Goal: Obtain resource: Obtain resource

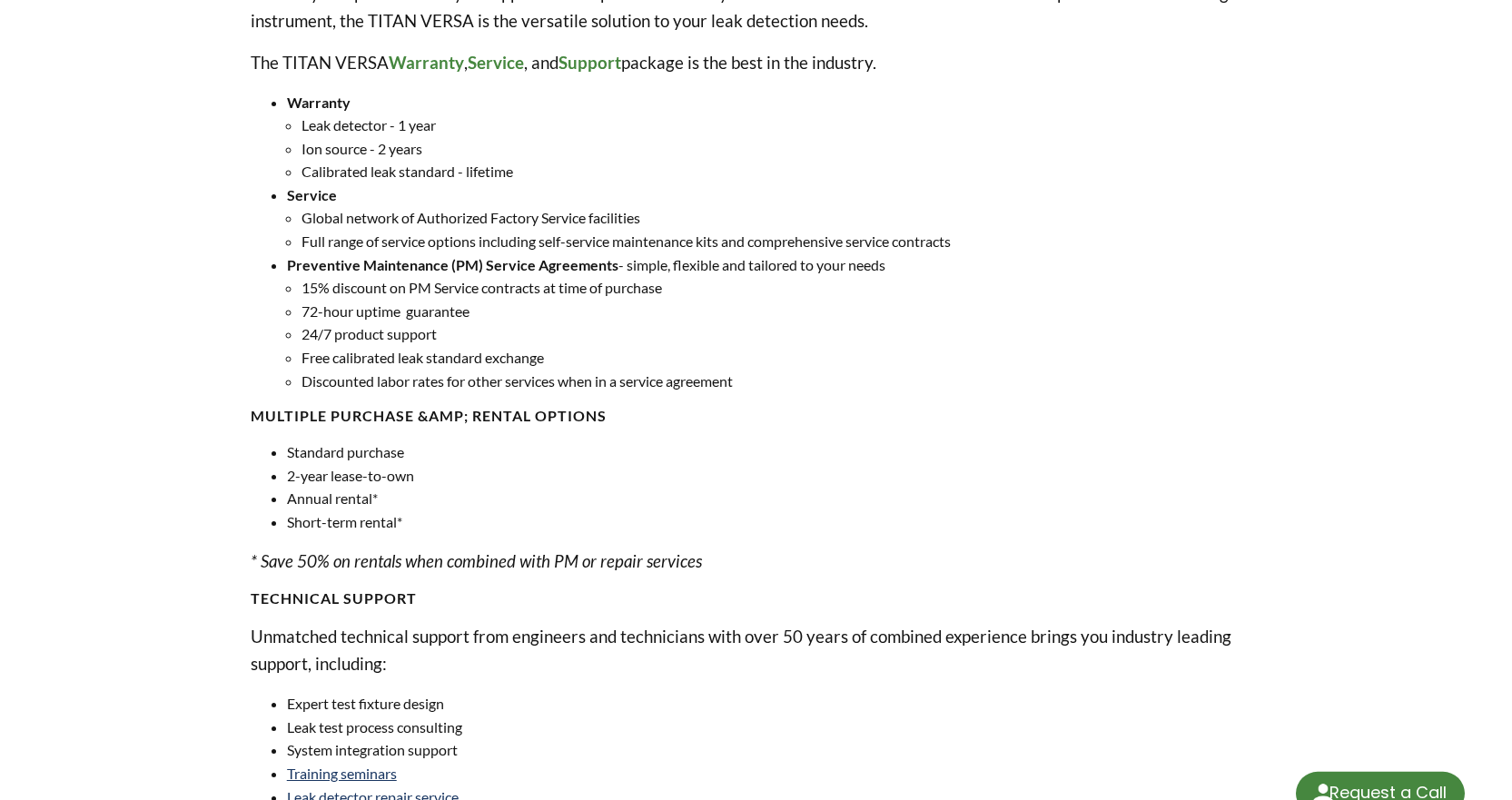
scroll to position [1090, 0]
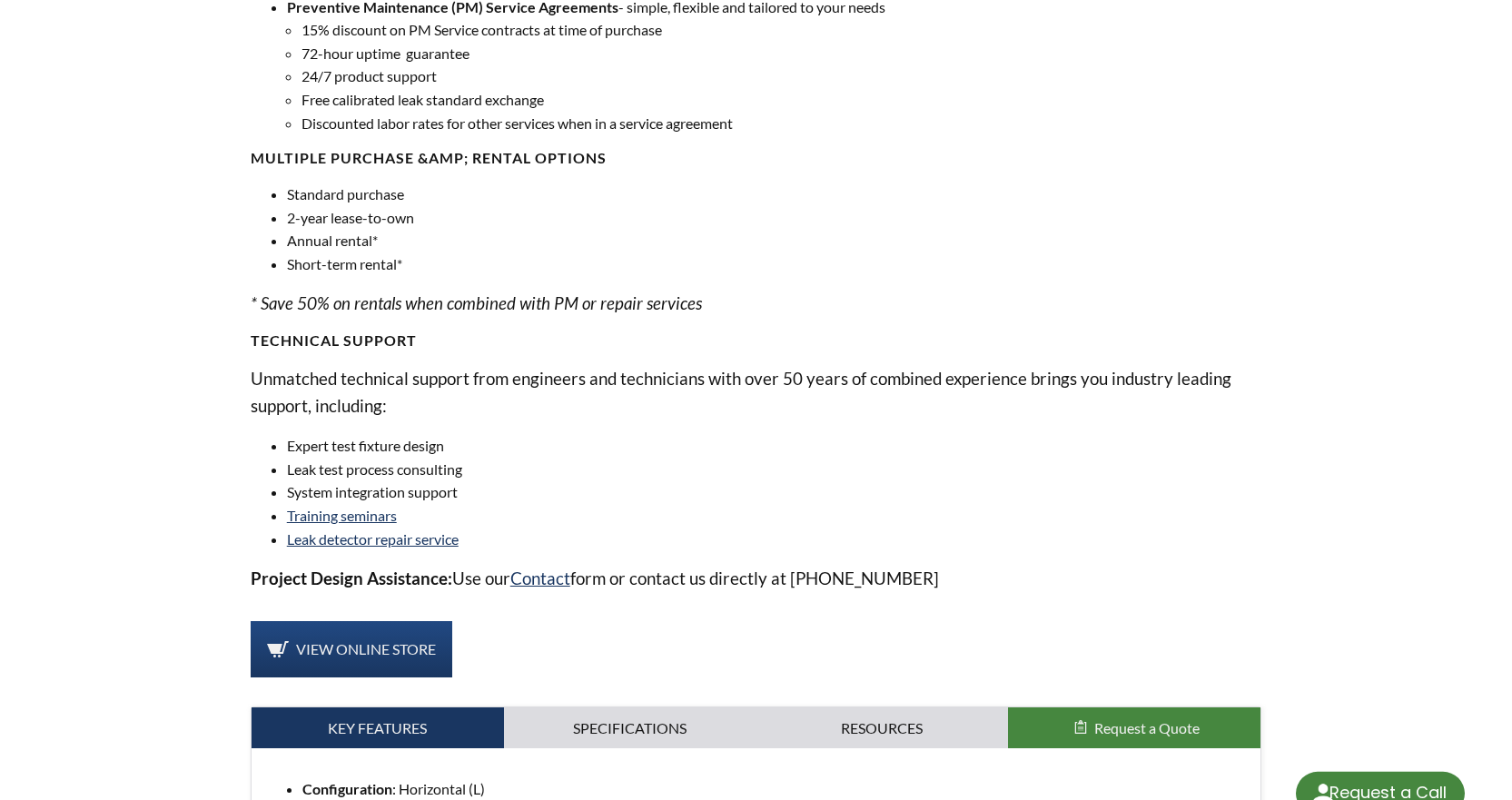
select select "Language Translate Widget"
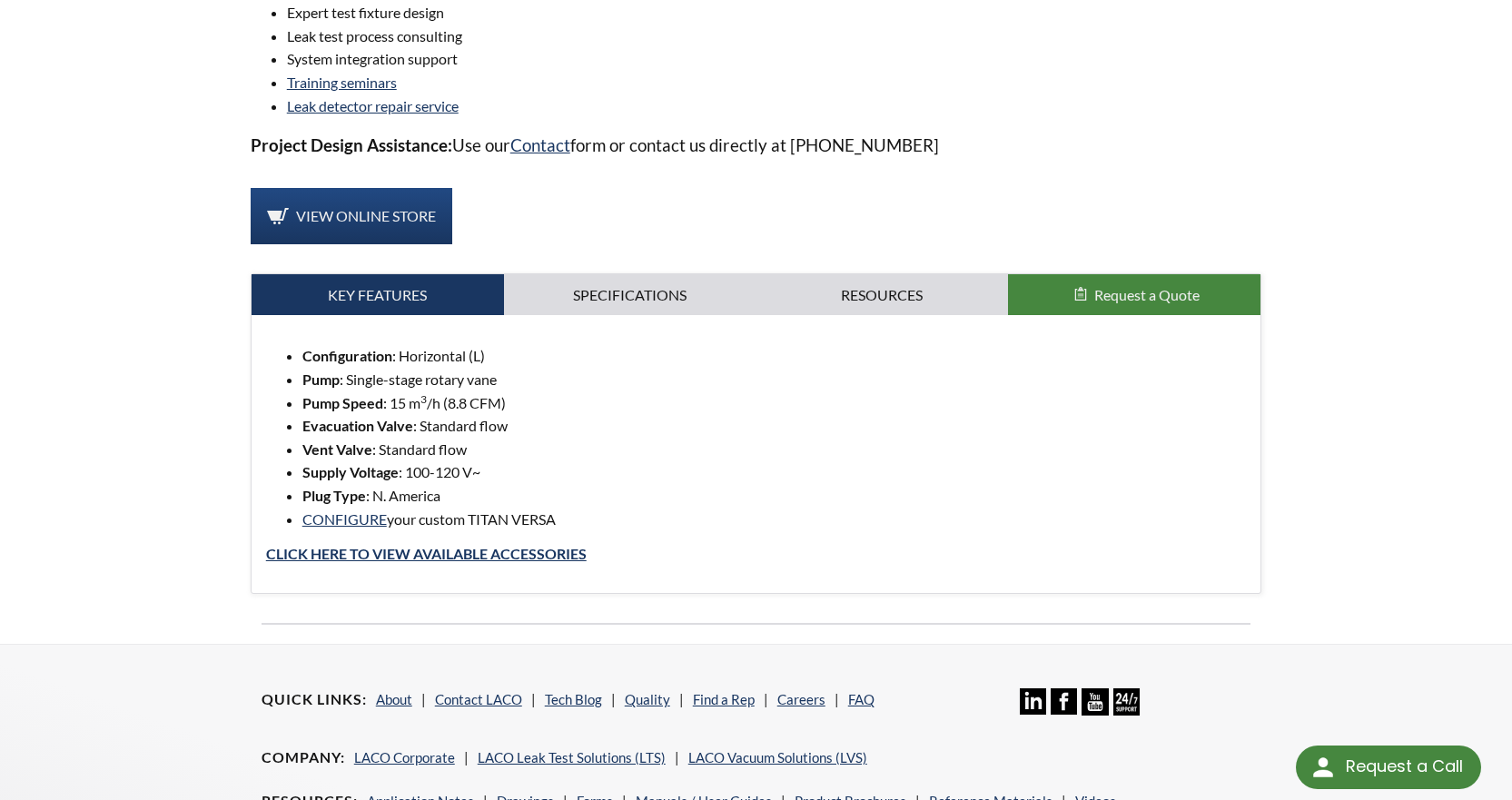
scroll to position [1543, 0]
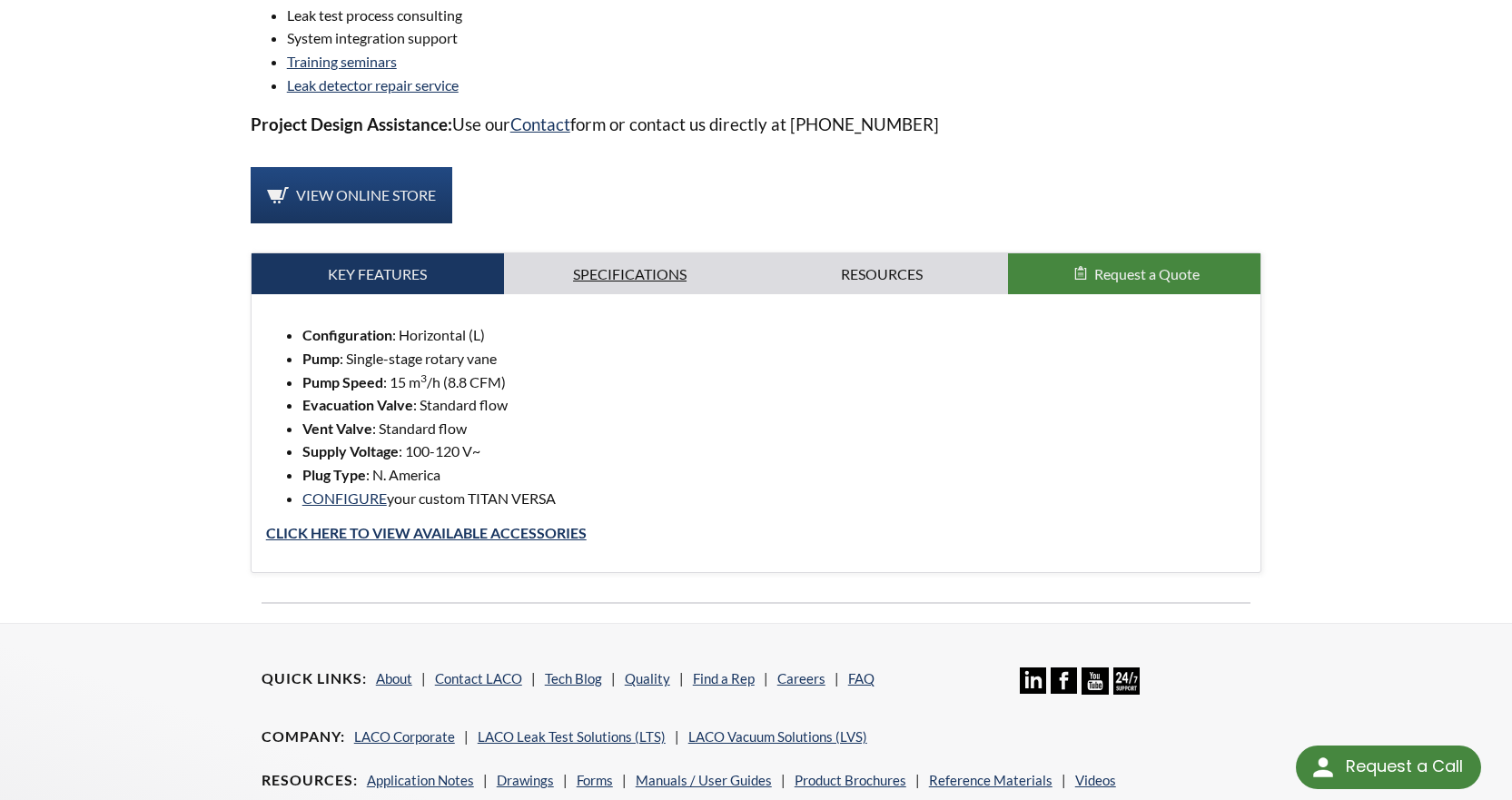
click at [631, 278] on link "Specifications" at bounding box center [629, 273] width 252 height 42
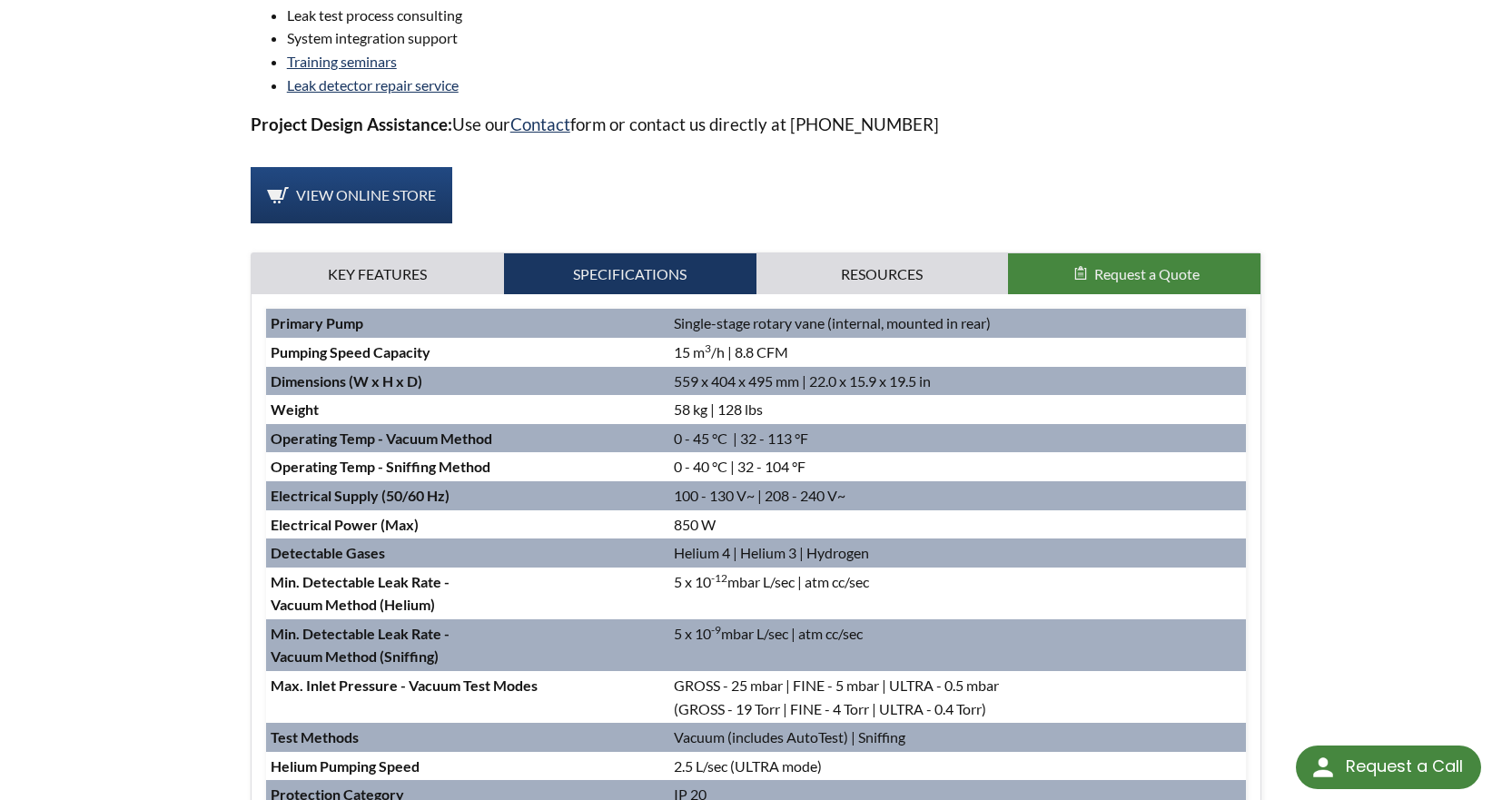
click at [924, 304] on div "Configuration : Horizontal (L) Pump : Single-stage rotary vane Pump Speed : 15 …" at bounding box center [756, 630] width 1010 height 672
click at [916, 279] on link "Resources" at bounding box center [883, 273] width 252 height 42
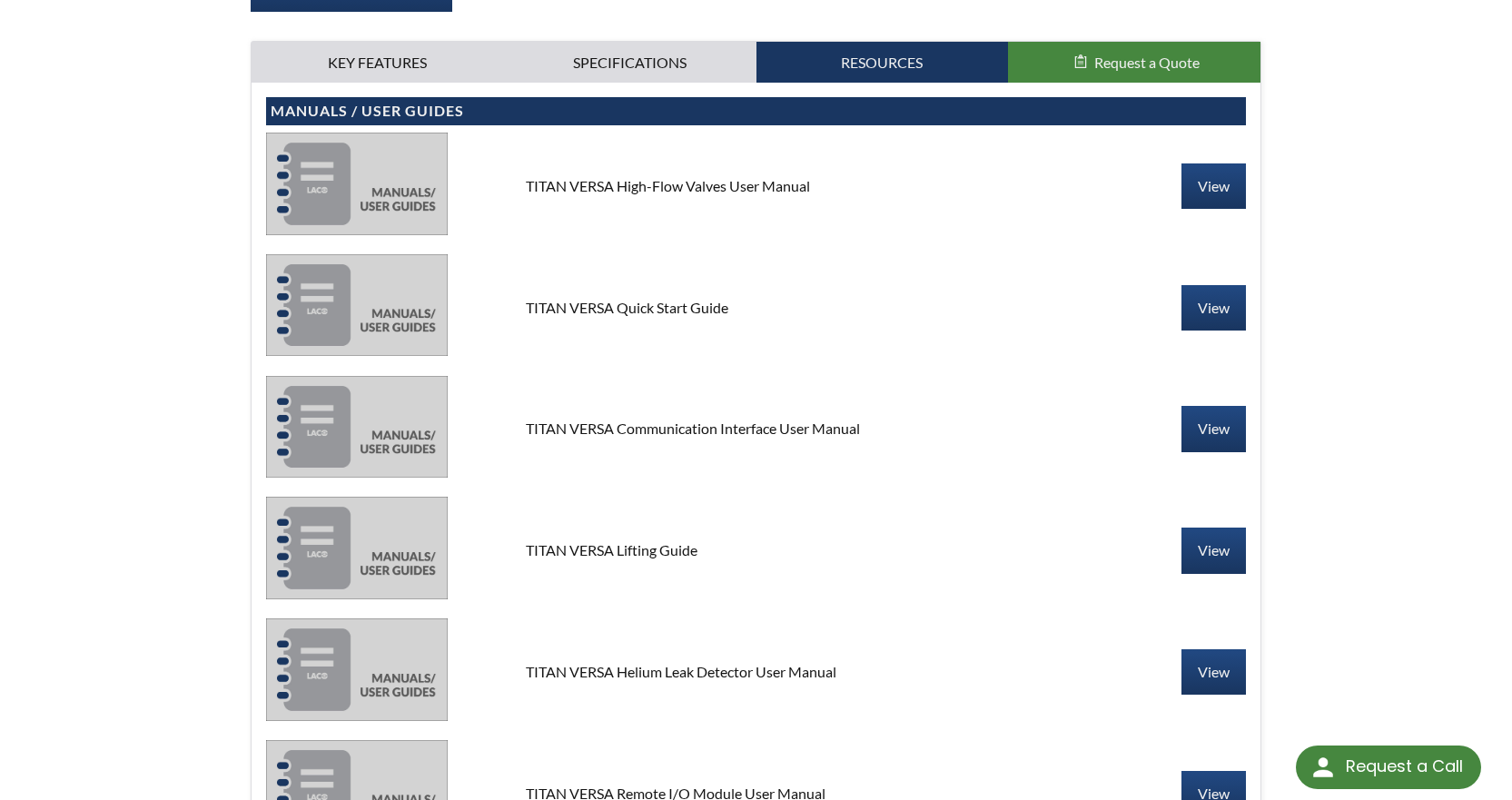
scroll to position [1816, 0]
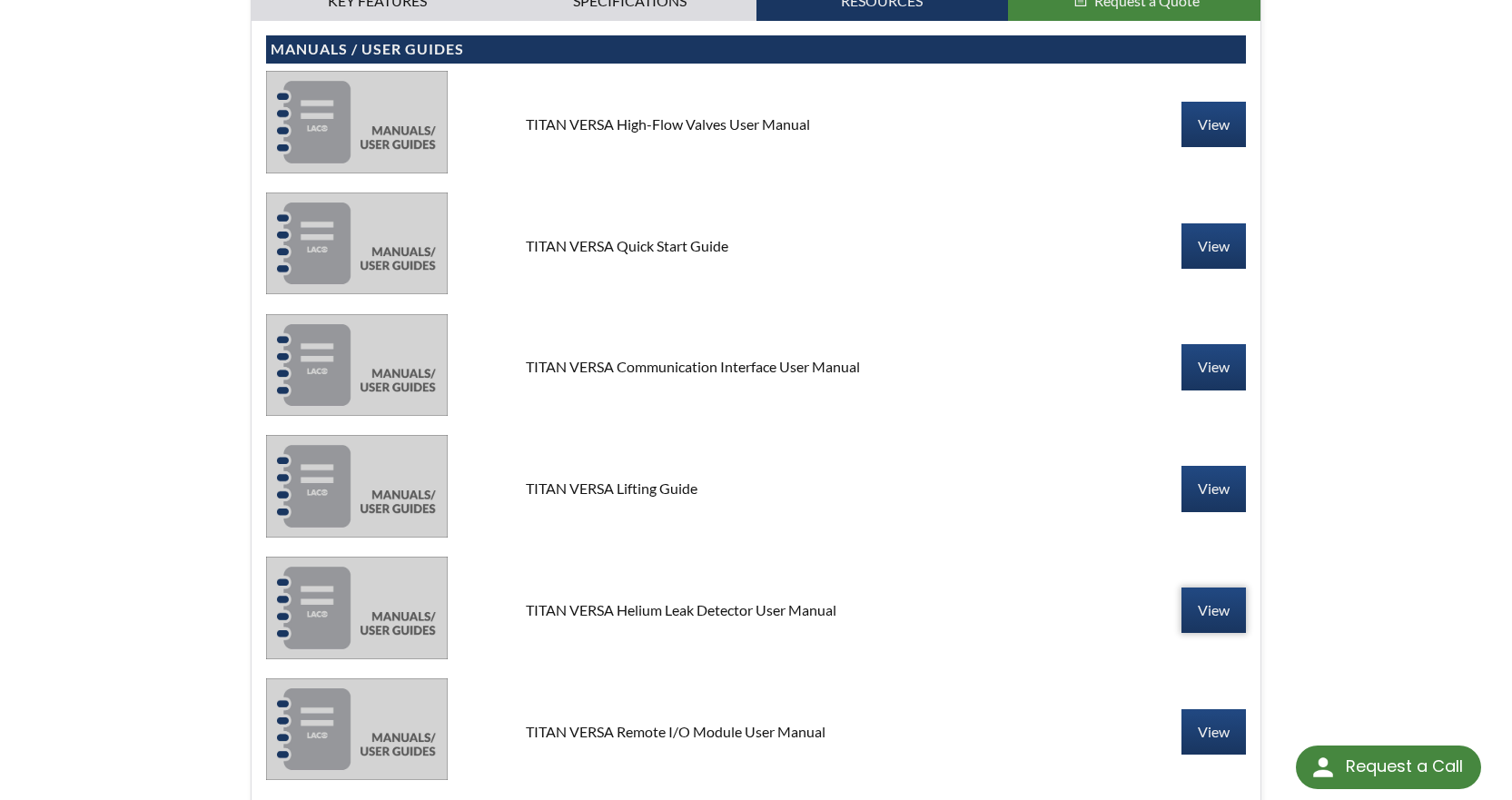
click at [1207, 625] on link "View" at bounding box center [1213, 610] width 65 height 45
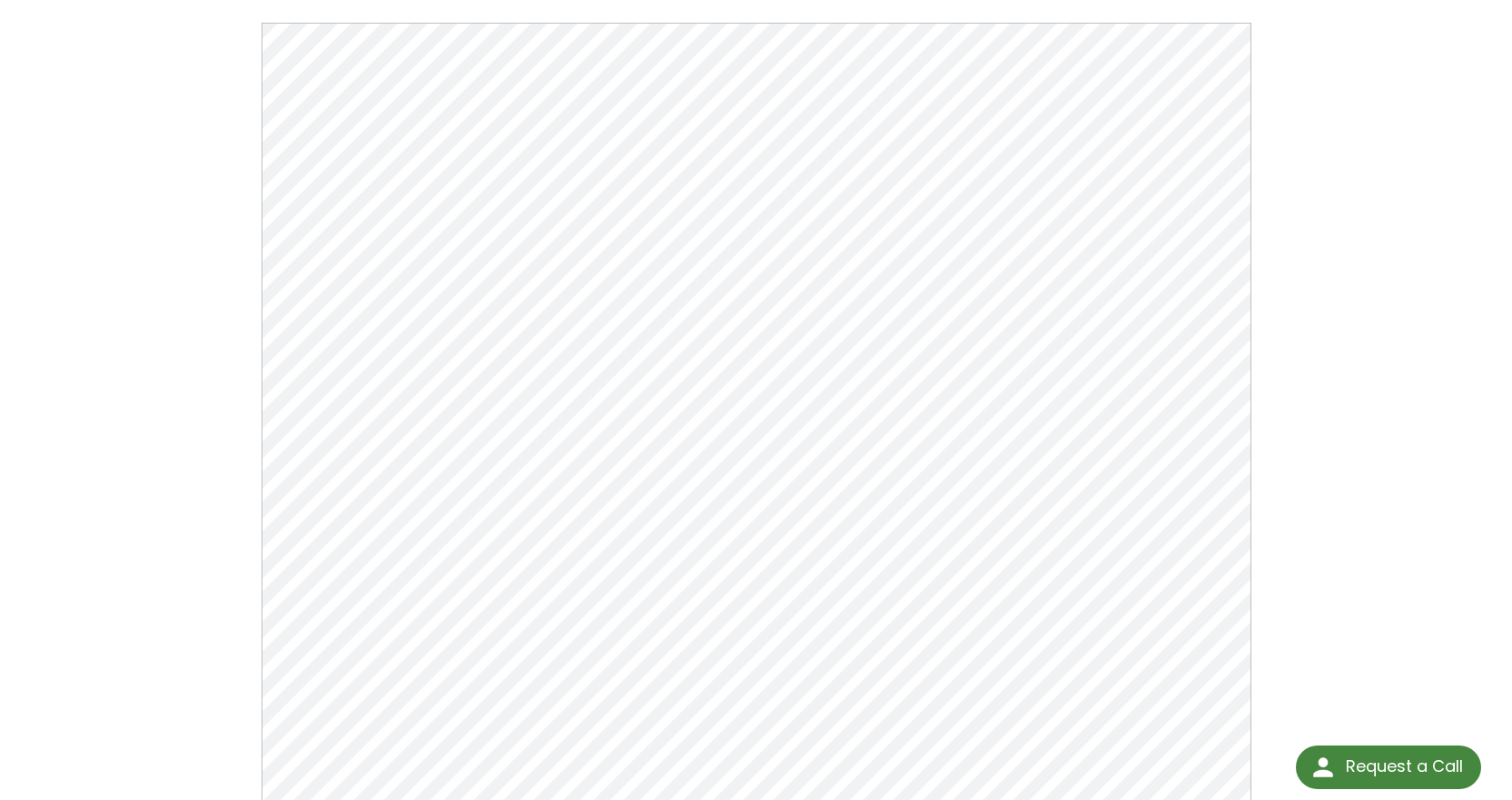
scroll to position [182, 0]
